Goal: Navigation & Orientation: Find specific page/section

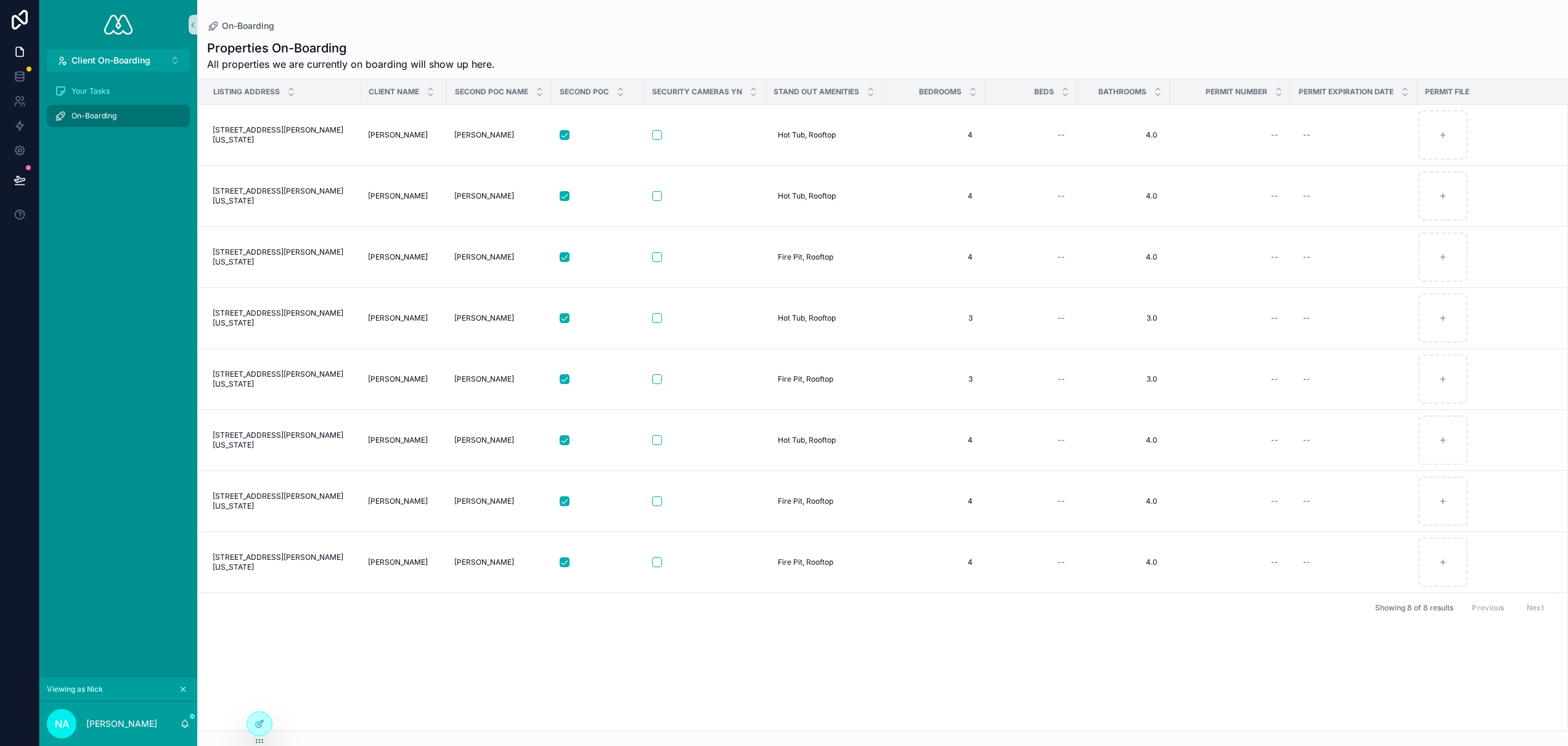
click at [641, 58] on div "Properties On-Boarding All properties we are currently on boarding will show up…" at bounding box center [882, 55] width 1351 height 32
